Goal: Navigation & Orientation: Find specific page/section

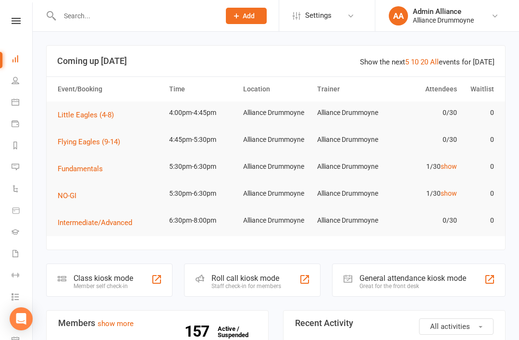
click at [444, 170] on link "show" at bounding box center [449, 167] width 16 height 8
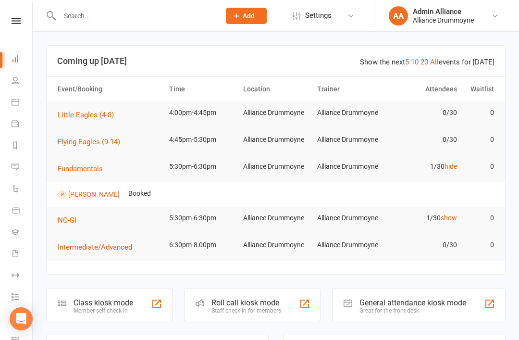
click at [460, 212] on td "1/30 show" at bounding box center [424, 218] width 74 height 23
click at [451, 215] on link "show" at bounding box center [449, 218] width 16 height 8
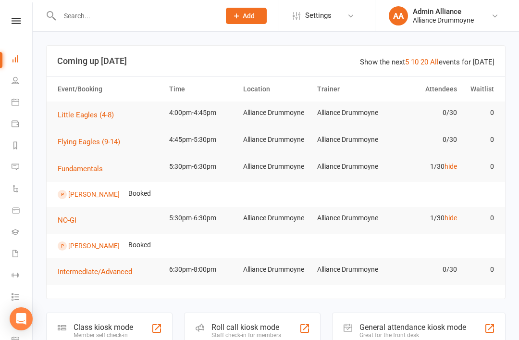
click at [12, 82] on icon at bounding box center [16, 80] width 8 height 8
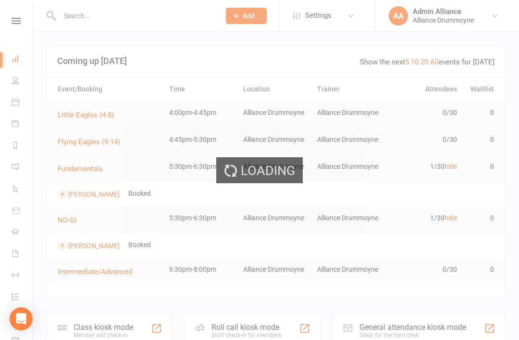
select select "100"
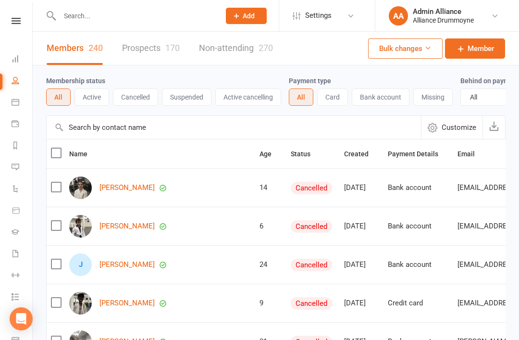
click at [157, 44] on link "Prospects 170" at bounding box center [151, 48] width 58 height 33
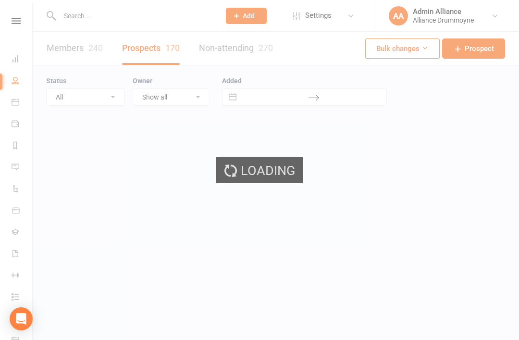
select select "100"
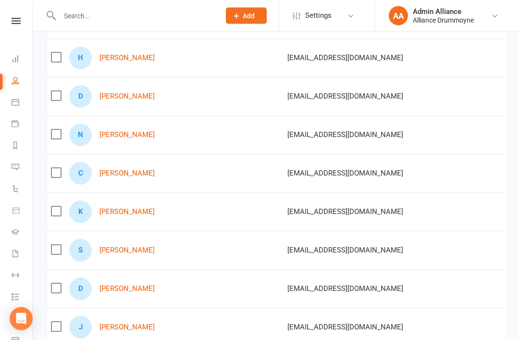
scroll to position [168, 0]
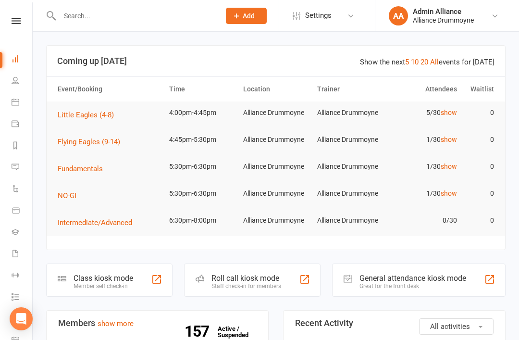
click at [451, 115] on link "show" at bounding box center [449, 113] width 16 height 8
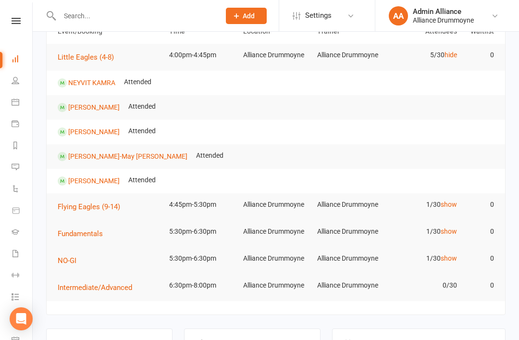
scroll to position [169, 0]
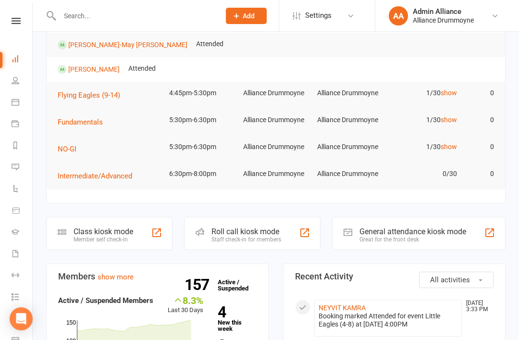
click at [278, 238] on div "Staff check-in for members" at bounding box center [247, 239] width 70 height 7
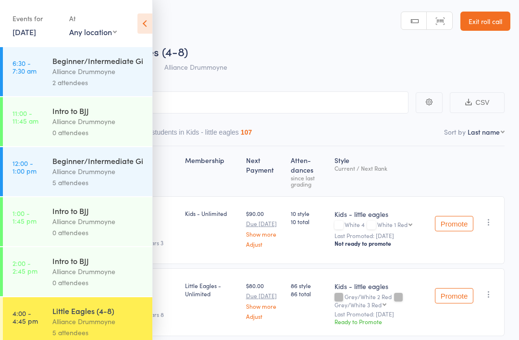
click at [147, 23] on icon at bounding box center [145, 23] width 15 height 20
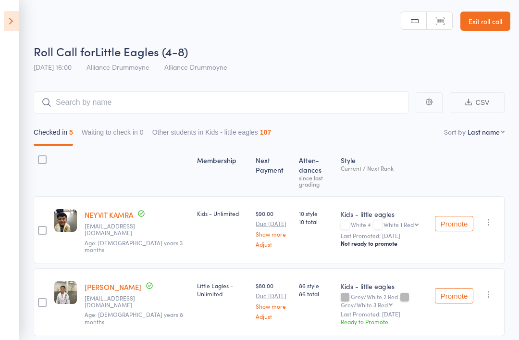
click at [500, 16] on link "Exit roll call" at bounding box center [486, 21] width 50 height 19
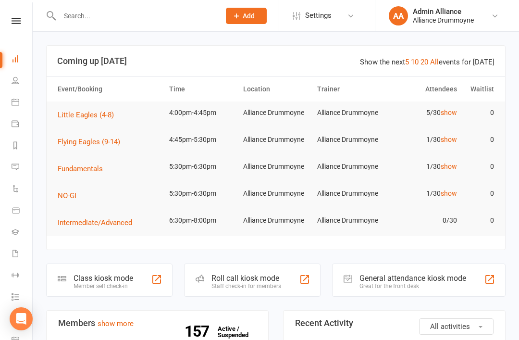
click at [16, 84] on link "People" at bounding box center [23, 82] width 22 height 22
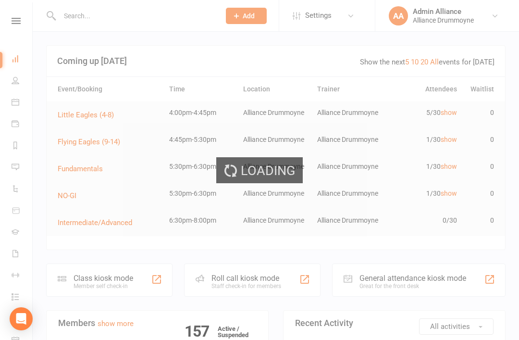
select select "100"
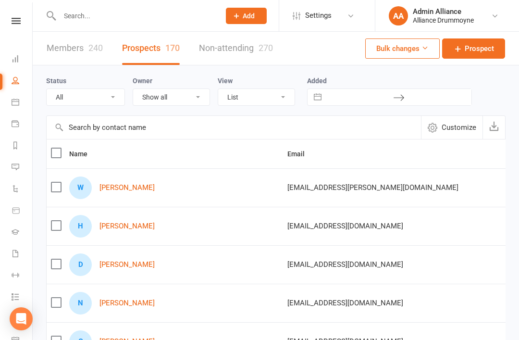
click at [20, 179] on link "Automations" at bounding box center [23, 190] width 22 height 22
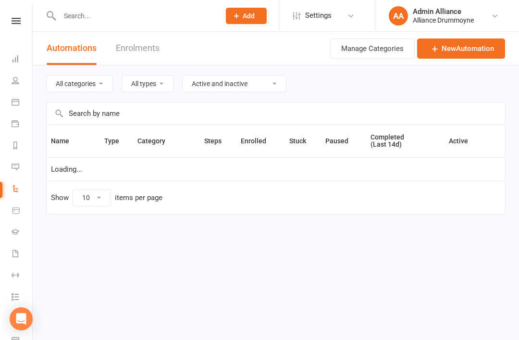
select select "25"
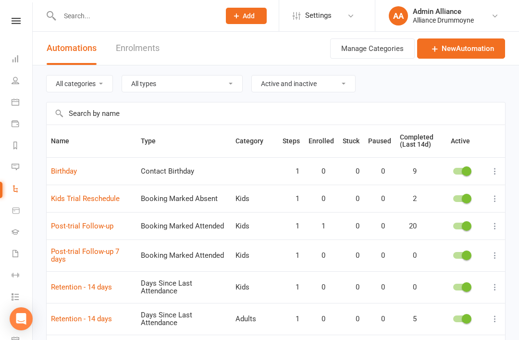
click at [12, 162] on link "Messages" at bounding box center [23, 168] width 22 height 22
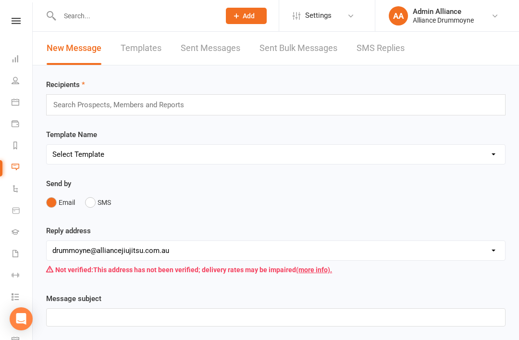
click at [403, 48] on link "SMS Replies" at bounding box center [381, 48] width 48 height 33
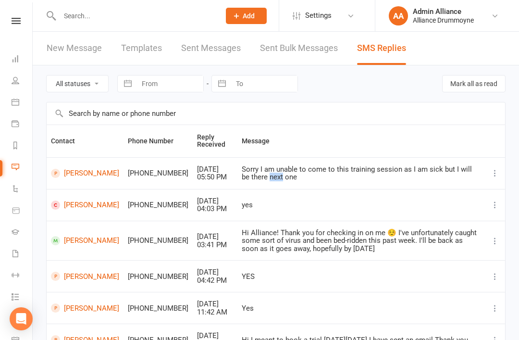
click at [248, 234] on div "Hi Alliance! Thank you for checking in on me ☺️ I've unfortunately caught some …" at bounding box center [361, 241] width 239 height 24
click at [16, 62] on icon at bounding box center [16, 59] width 8 height 8
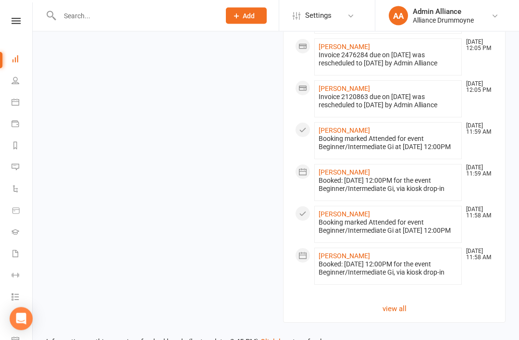
scroll to position [924, 0]
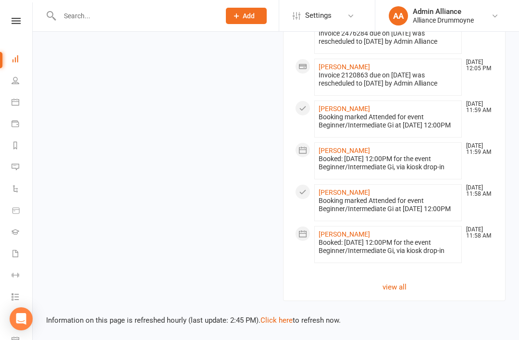
click at [406, 293] on link "view all" at bounding box center [394, 287] width 199 height 12
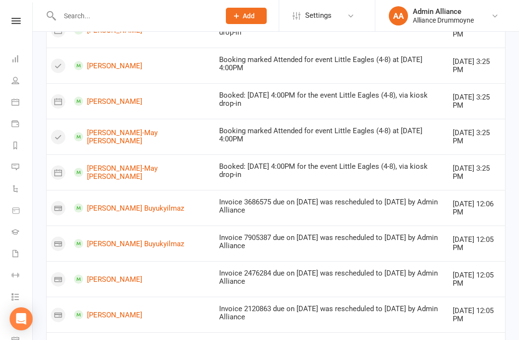
scroll to position [350, 0]
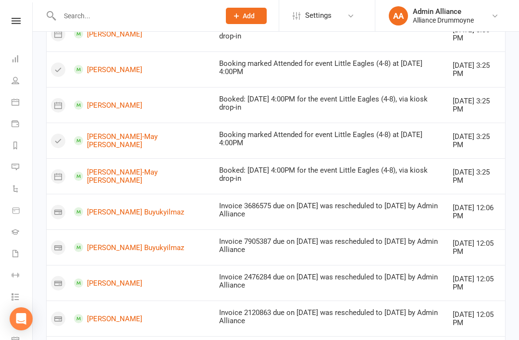
click at [18, 59] on icon at bounding box center [16, 59] width 8 height 8
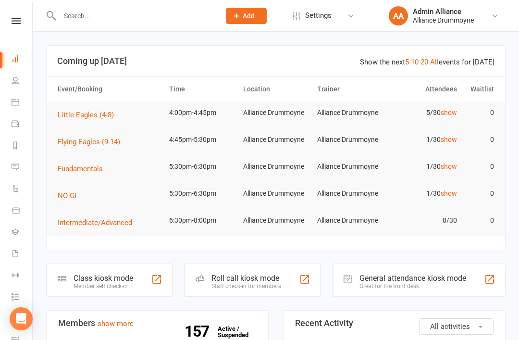
click at [266, 283] on div "Staff check-in for members" at bounding box center [247, 286] width 70 height 7
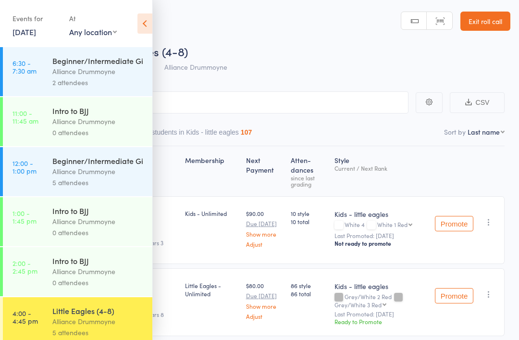
click at [145, 14] on icon at bounding box center [145, 23] width 15 height 20
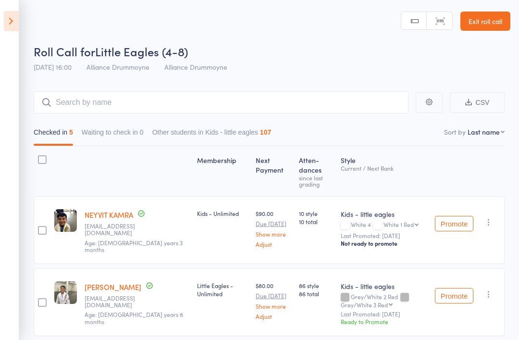
click at [7, 20] on icon at bounding box center [11, 21] width 15 height 20
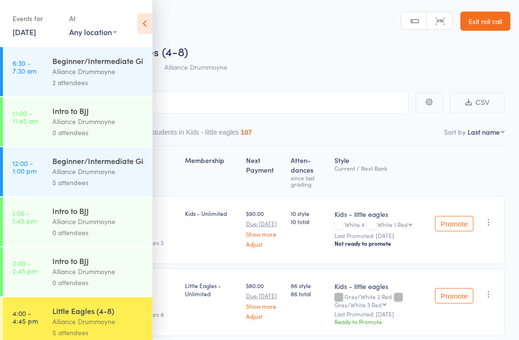
click at [501, 23] on link "Exit roll call" at bounding box center [486, 21] width 50 height 19
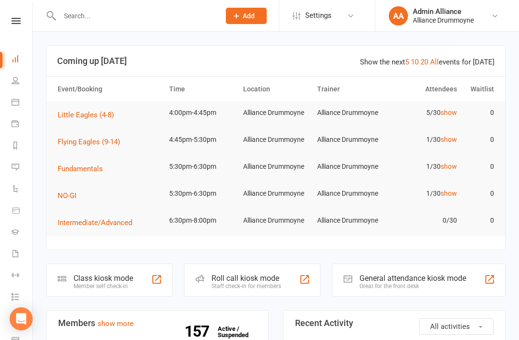
click at [12, 249] on link "Waivers" at bounding box center [23, 255] width 22 height 22
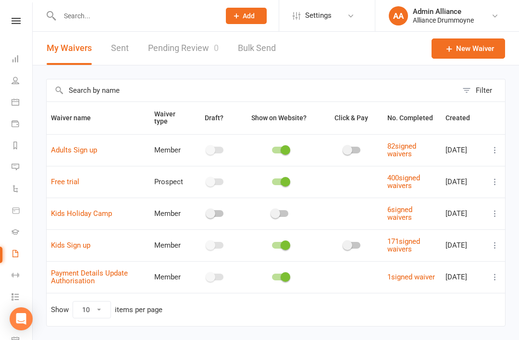
click at [17, 56] on icon at bounding box center [16, 59] width 8 height 8
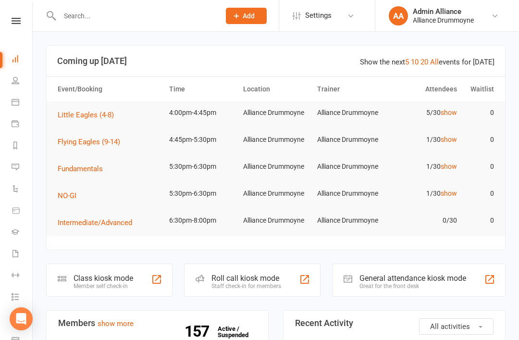
click at [21, 91] on link "People" at bounding box center [23, 82] width 22 height 22
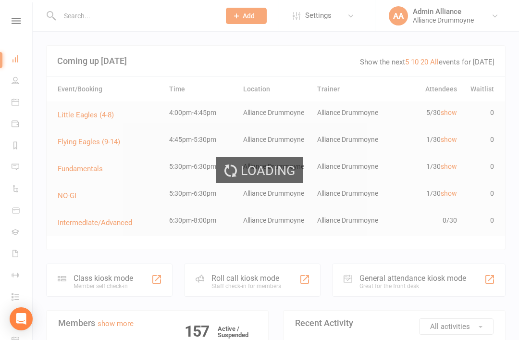
select select "100"
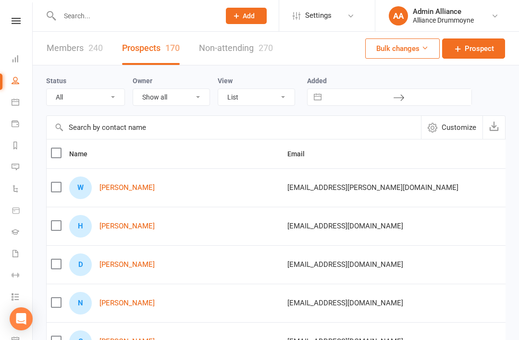
click at [18, 100] on icon at bounding box center [16, 102] width 8 height 8
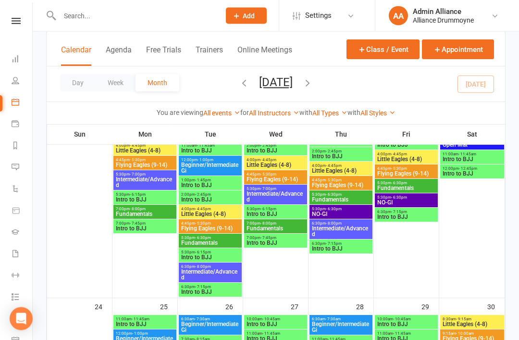
scroll to position [893, 0]
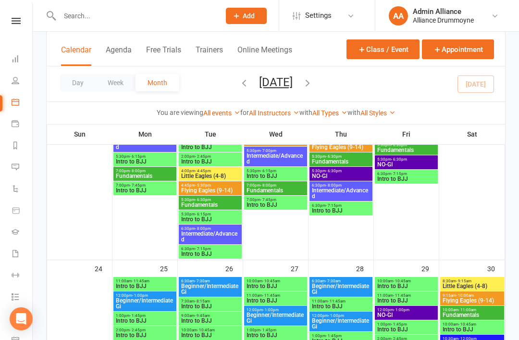
click at [113, 50] on button "Agenda" at bounding box center [119, 55] width 26 height 21
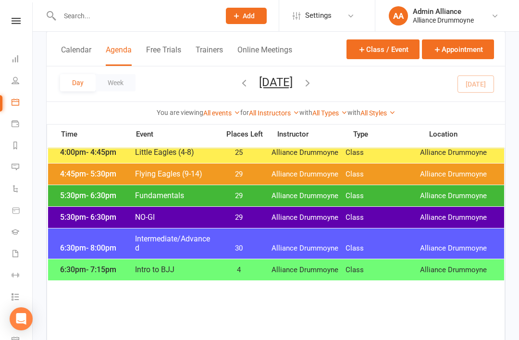
click at [164, 49] on button "Free Trials" at bounding box center [163, 55] width 35 height 21
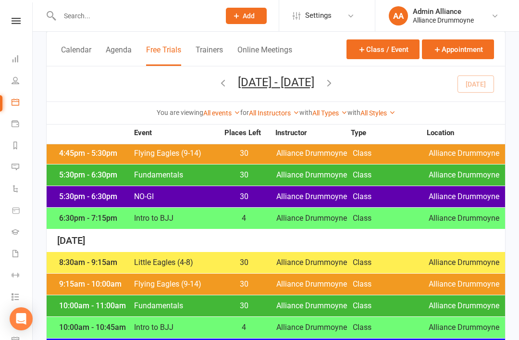
scroll to position [1401, 0]
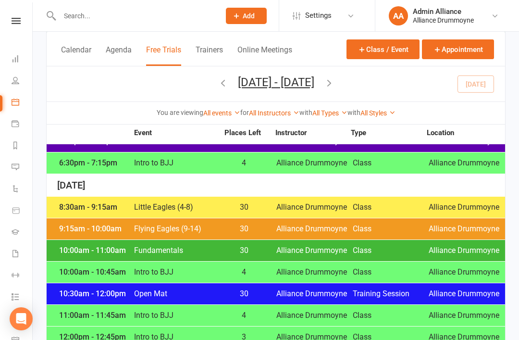
click at [209, 49] on button "Trainers" at bounding box center [209, 55] width 27 height 21
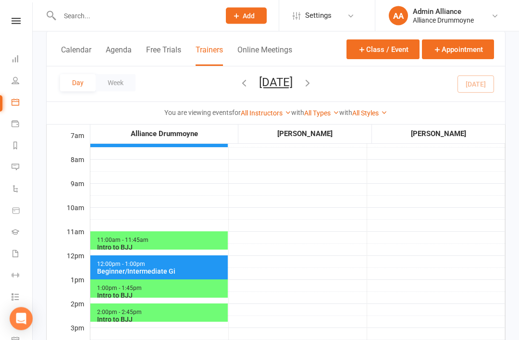
scroll to position [140, 0]
click at [18, 62] on icon at bounding box center [16, 59] width 8 height 8
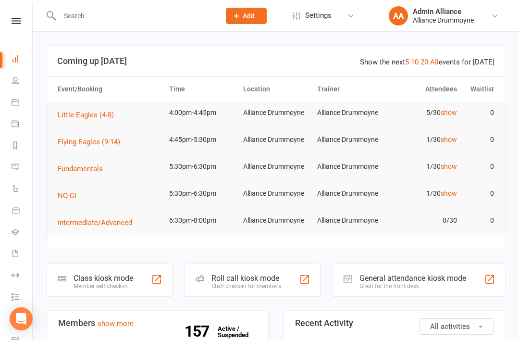
click at [456, 167] on link "show" at bounding box center [449, 167] width 16 height 8
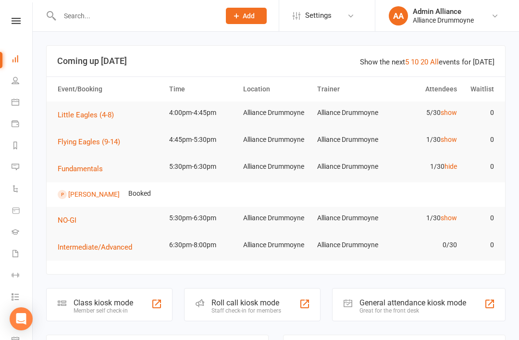
click at [455, 139] on link "show" at bounding box center [449, 140] width 16 height 8
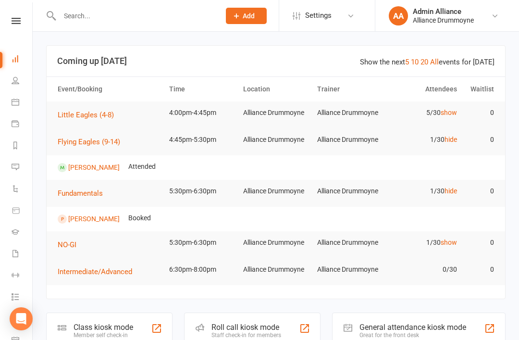
click at [448, 115] on link "show" at bounding box center [449, 113] width 16 height 8
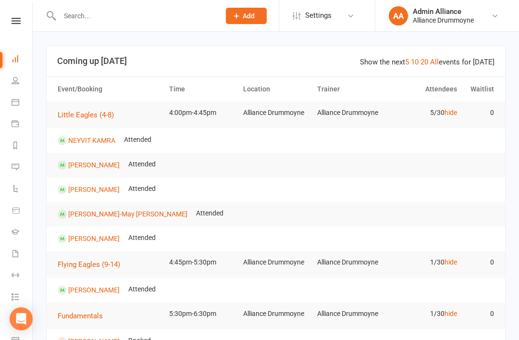
click at [8, 76] on li "People" at bounding box center [16, 82] width 32 height 22
click at [20, 80] on link "People" at bounding box center [23, 82] width 22 height 22
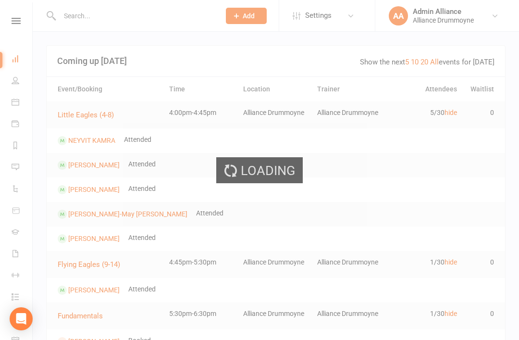
select select "100"
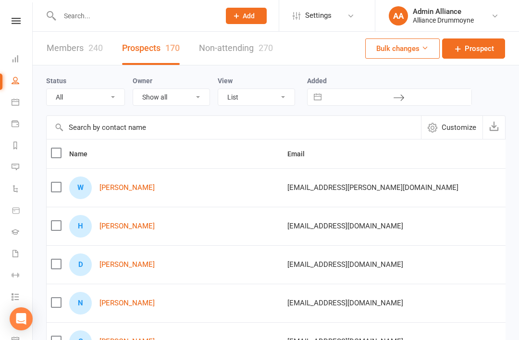
click at [64, 47] on link "Members 240" at bounding box center [75, 48] width 56 height 33
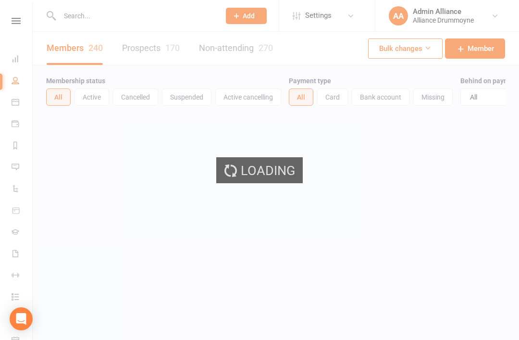
select select "100"
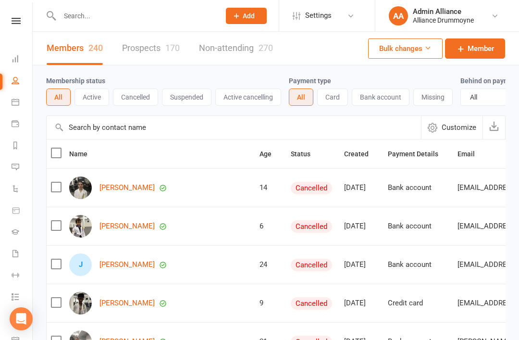
click at [92, 97] on button "Active" at bounding box center [92, 96] width 35 height 17
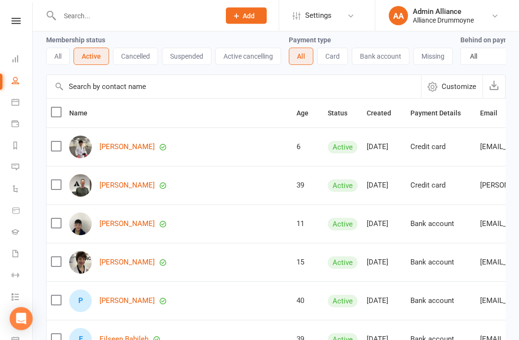
scroll to position [41, 0]
click at [292, 113] on th "Age" at bounding box center [307, 112] width 31 height 29
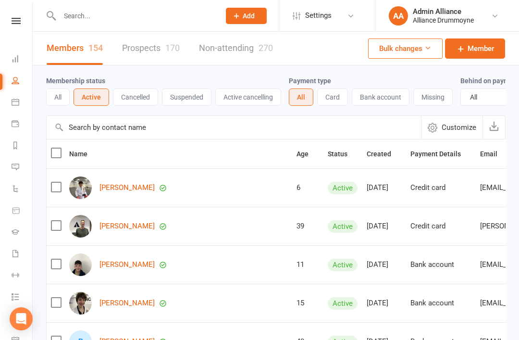
scroll to position [0, 0]
select select "100"
click at [313, 153] on icon "button" at bounding box center [316, 153] width 7 height 7
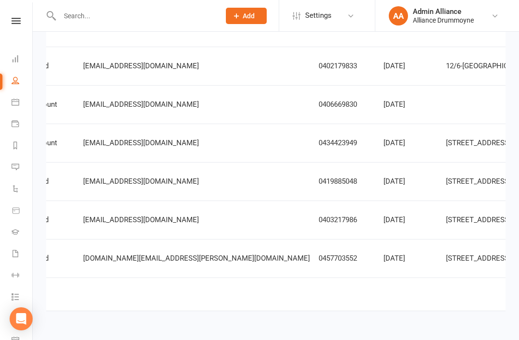
scroll to position [0, 397]
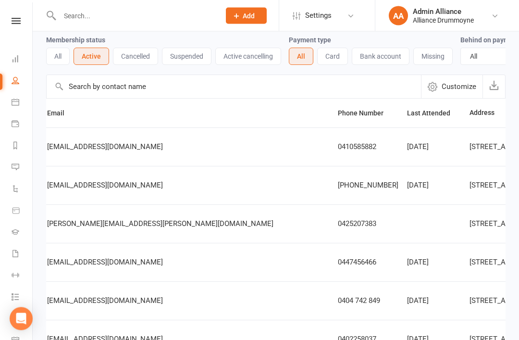
scroll to position [0, 0]
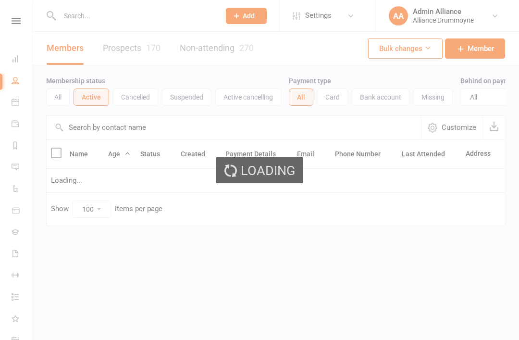
select select "100"
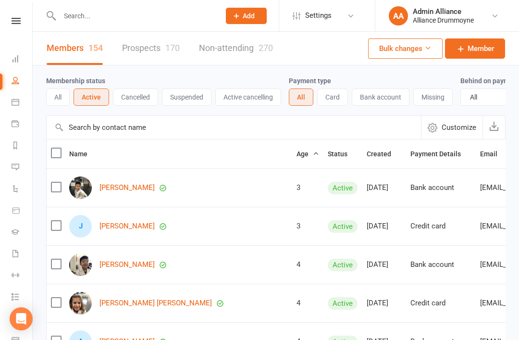
click at [13, 65] on link "Dashboard" at bounding box center [23, 60] width 22 height 22
